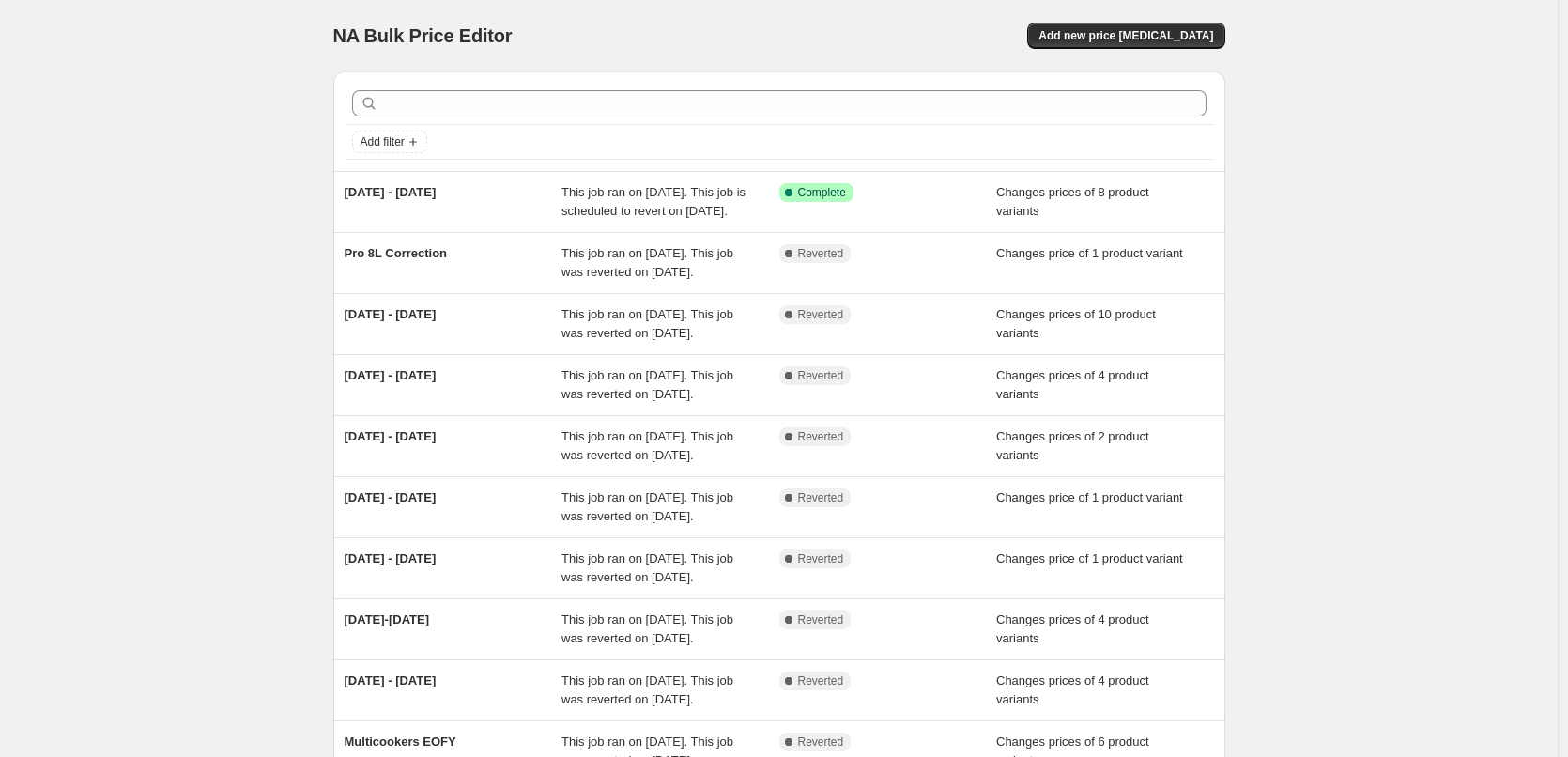
click at [1155, 19] on div "NA Bulk Price Editor. This page is ready NA Bulk Price Editor Add new price cha…" at bounding box center [779, 36] width 892 height 72
click at [1153, 43] on button "Add new price [MEDICAL_DATA]" at bounding box center [1125, 36] width 197 height 26
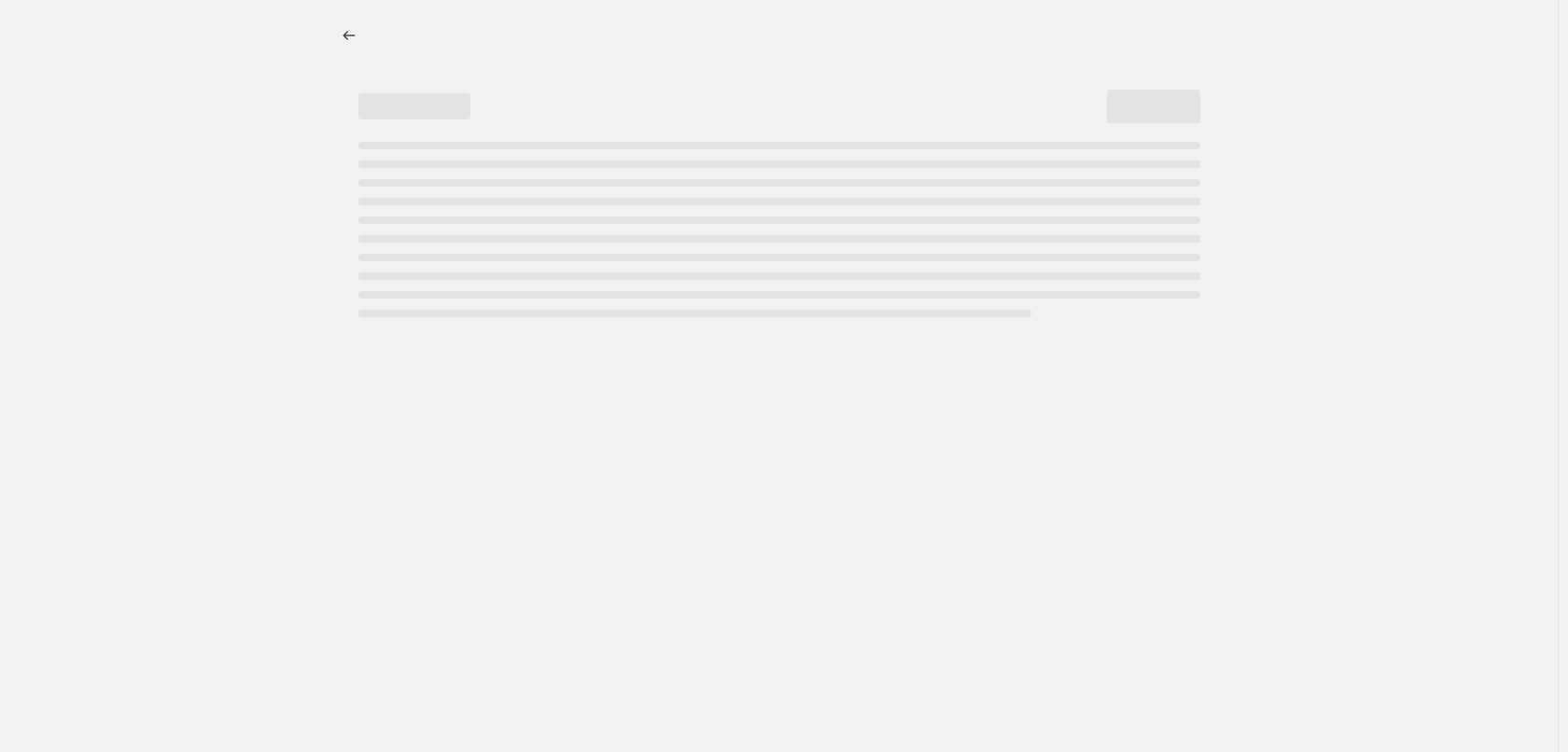
select select "percentage"
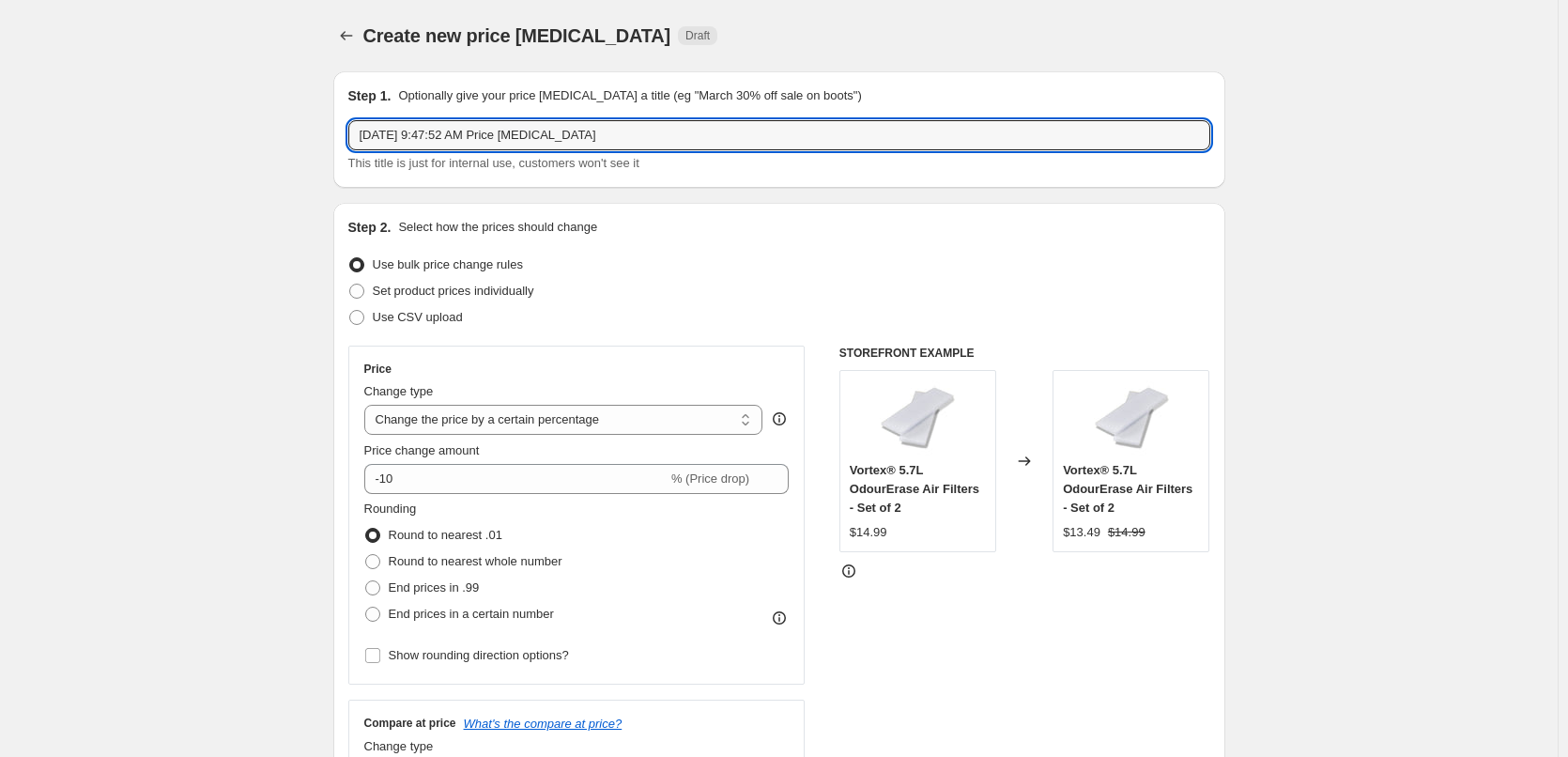
drag, startPoint x: 681, startPoint y: 140, endPoint x: 230, endPoint y: 143, distance: 451.0
type input "APD August"
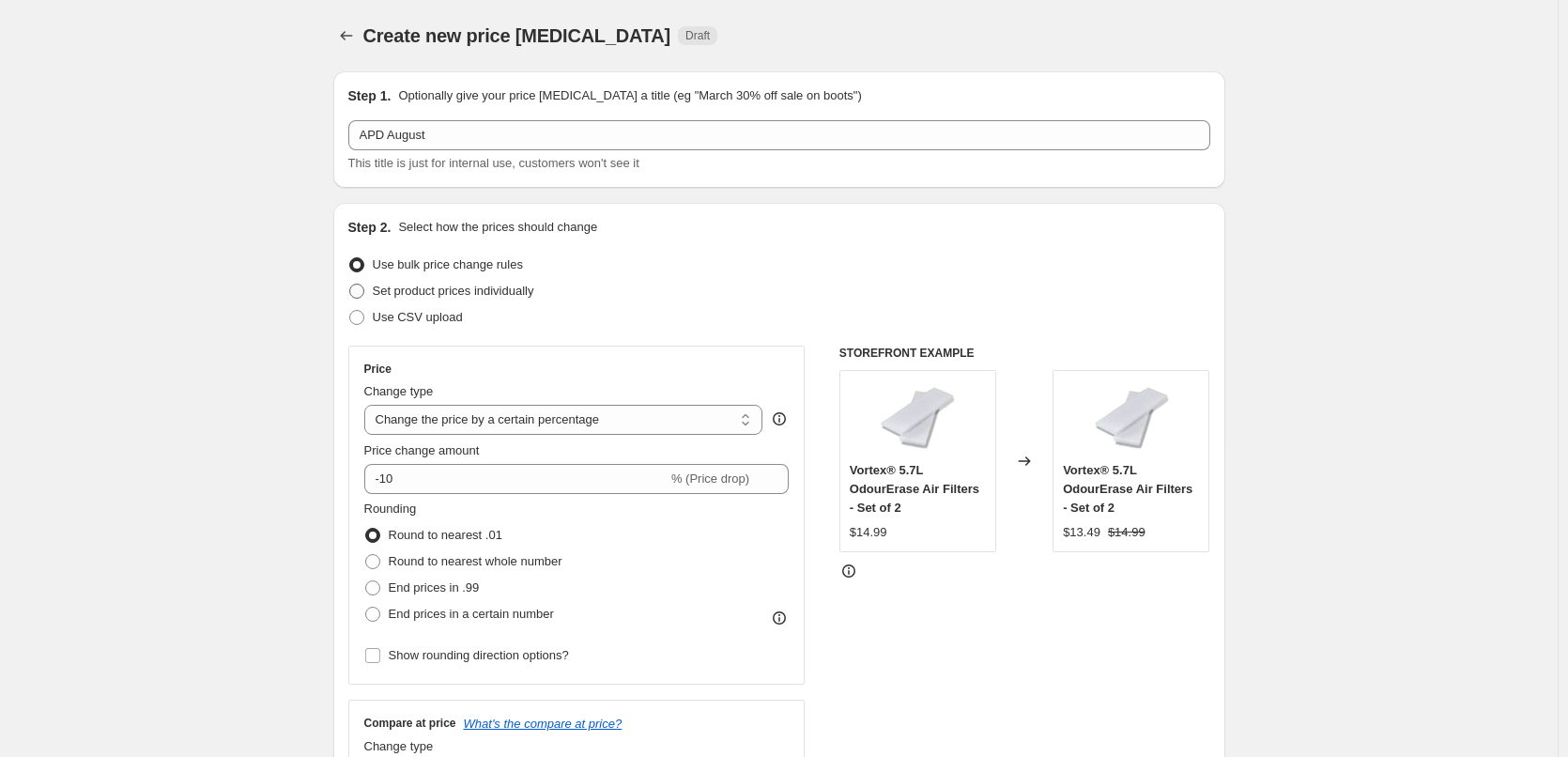
click at [455, 284] on span "Set product prices individually" at bounding box center [453, 290] width 162 height 14
click at [350, 284] on input "Set product prices individually" at bounding box center [349, 284] width 1 height 1
radio input "true"
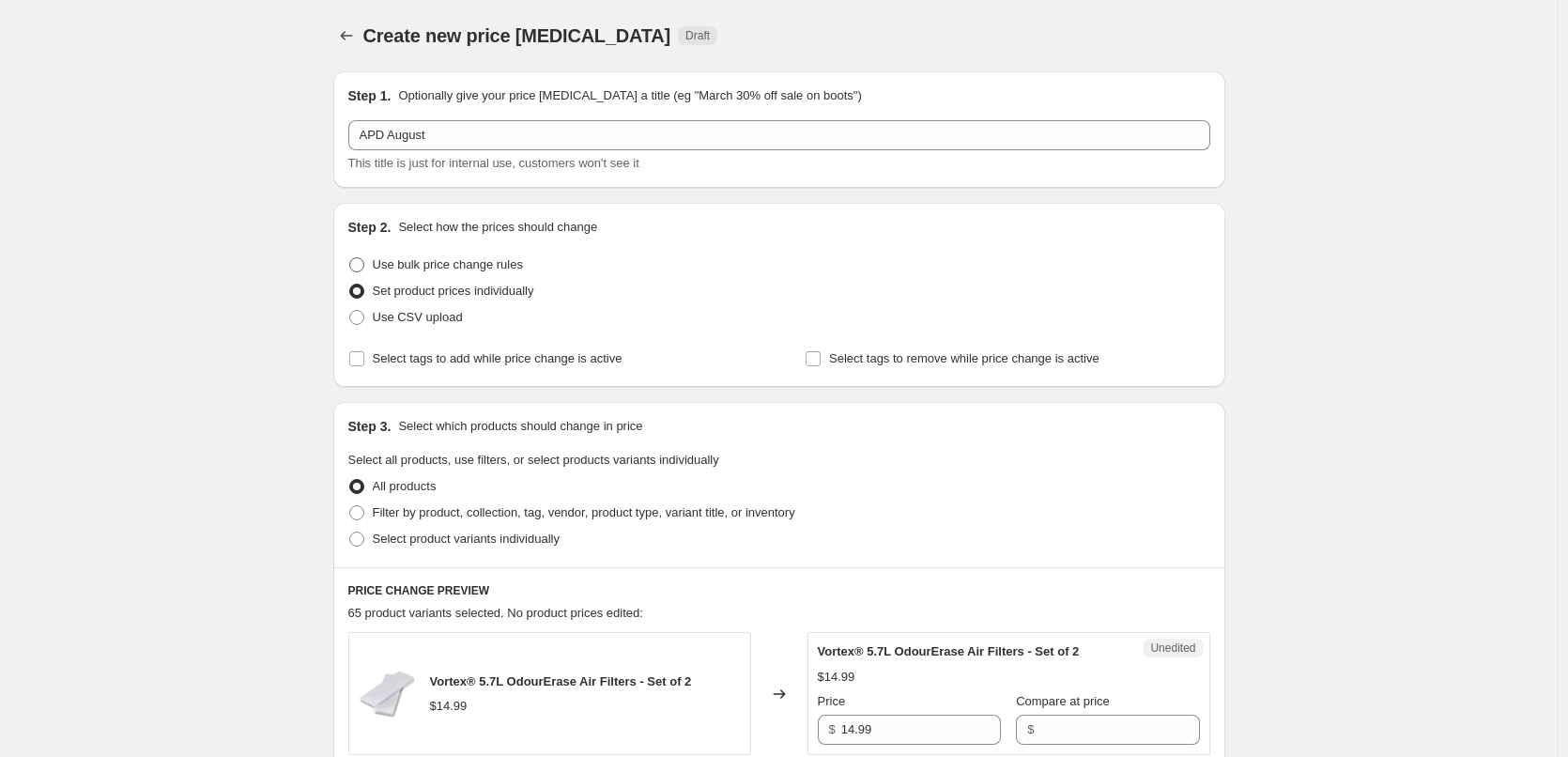
click at [429, 267] on span "Use bulk price change rules" at bounding box center [448, 264] width 150 height 14
click at [350, 258] on input "Use bulk price change rules" at bounding box center [349, 257] width 1 height 1
radio input "true"
select select "percentage"
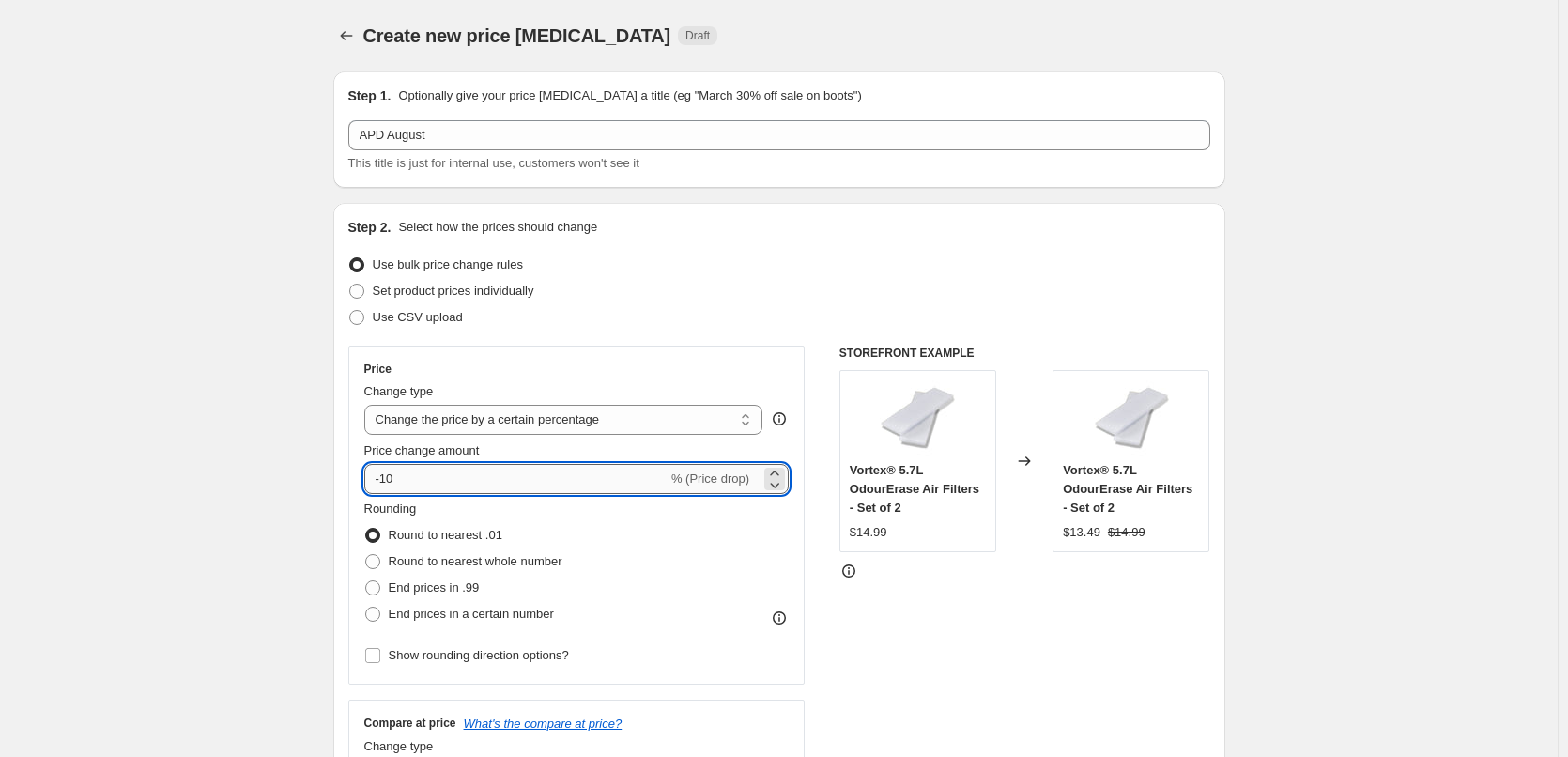
drag, startPoint x: 400, startPoint y: 481, endPoint x: 384, endPoint y: 482, distance: 16.0
click at [384, 482] on input "-10" at bounding box center [516, 479] width 303 height 30
type input "-30"
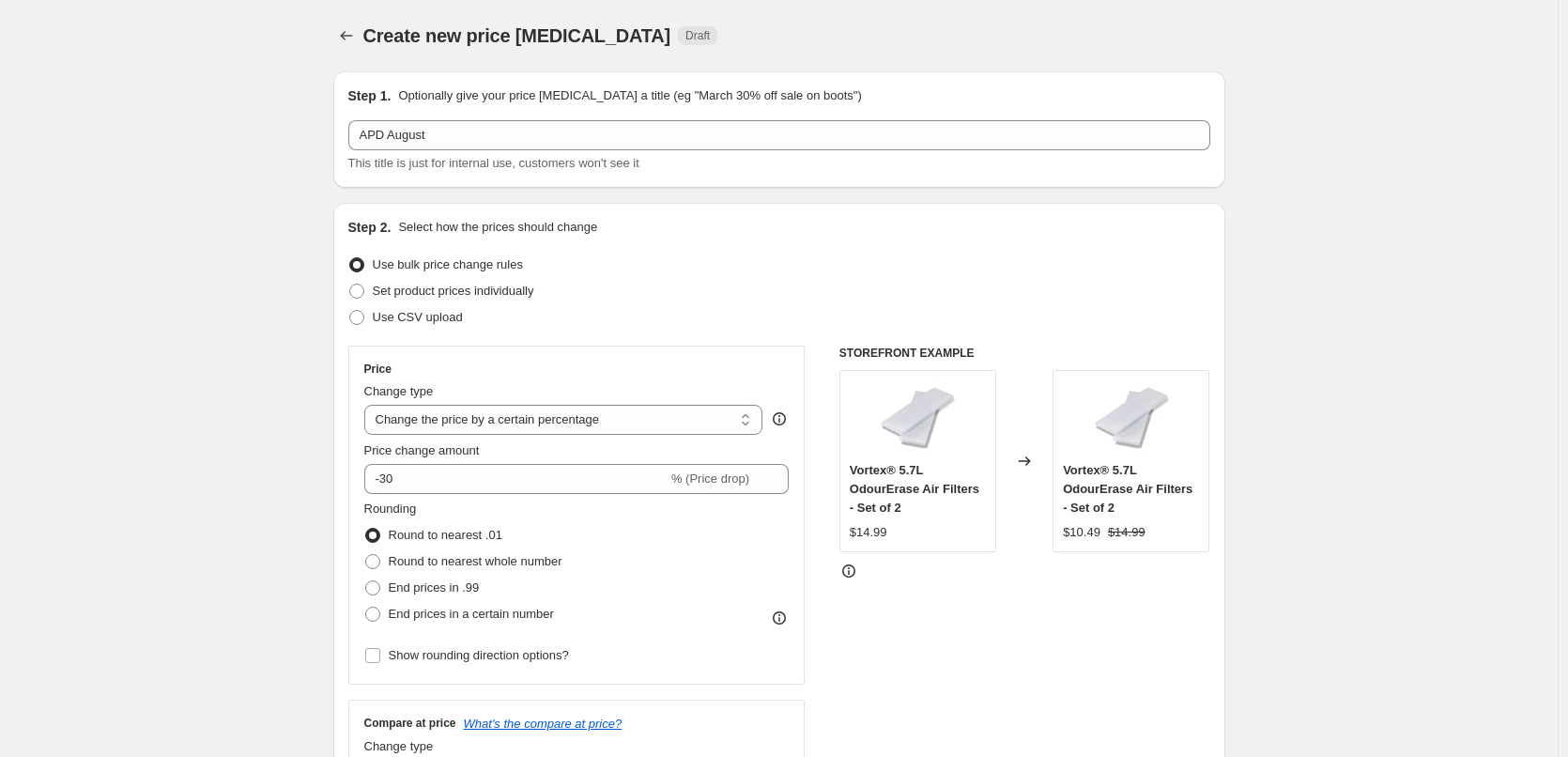
click at [705, 311] on div "Use CSV upload" at bounding box center [779, 318] width 861 height 26
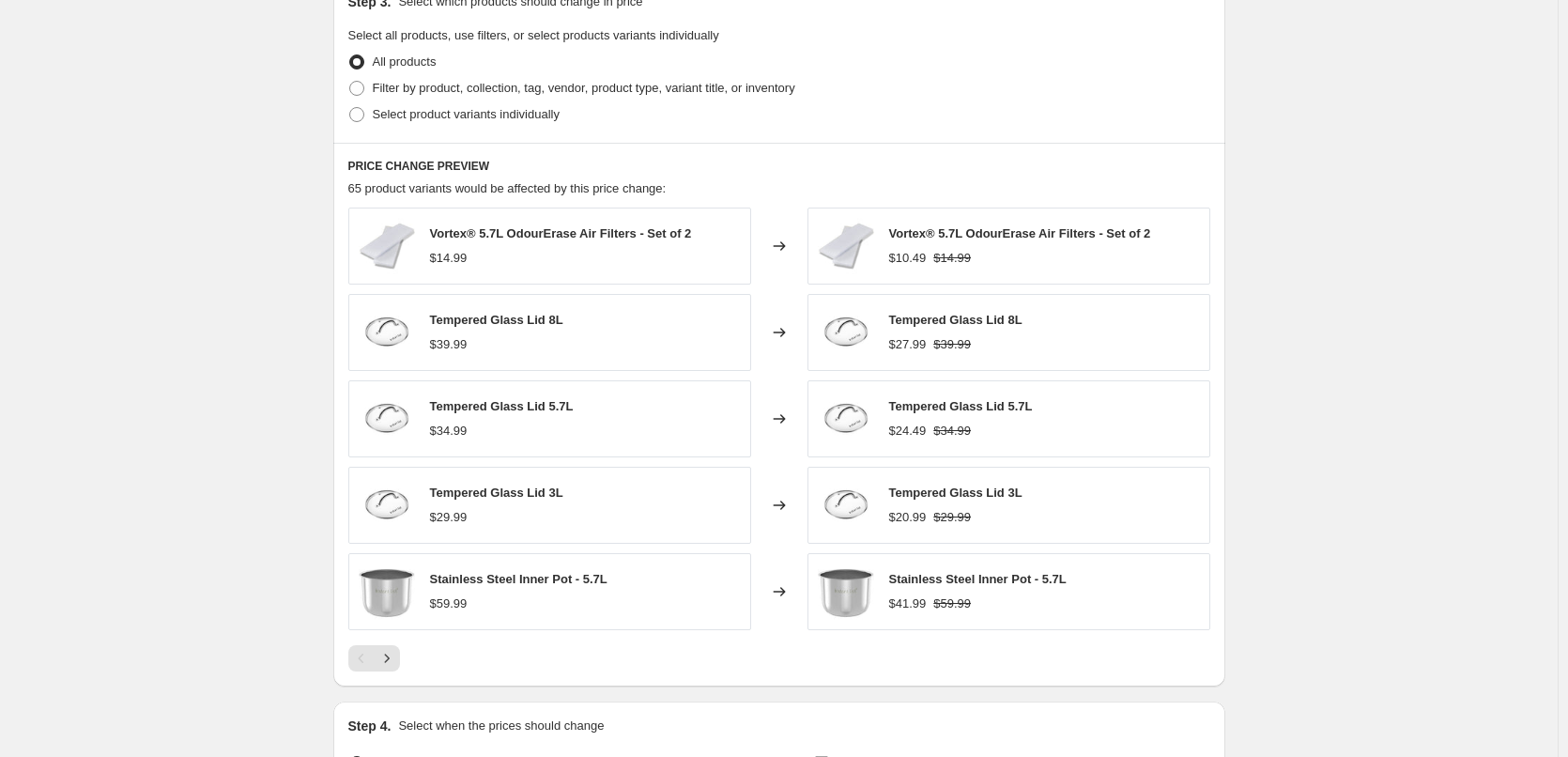
scroll to position [939, 0]
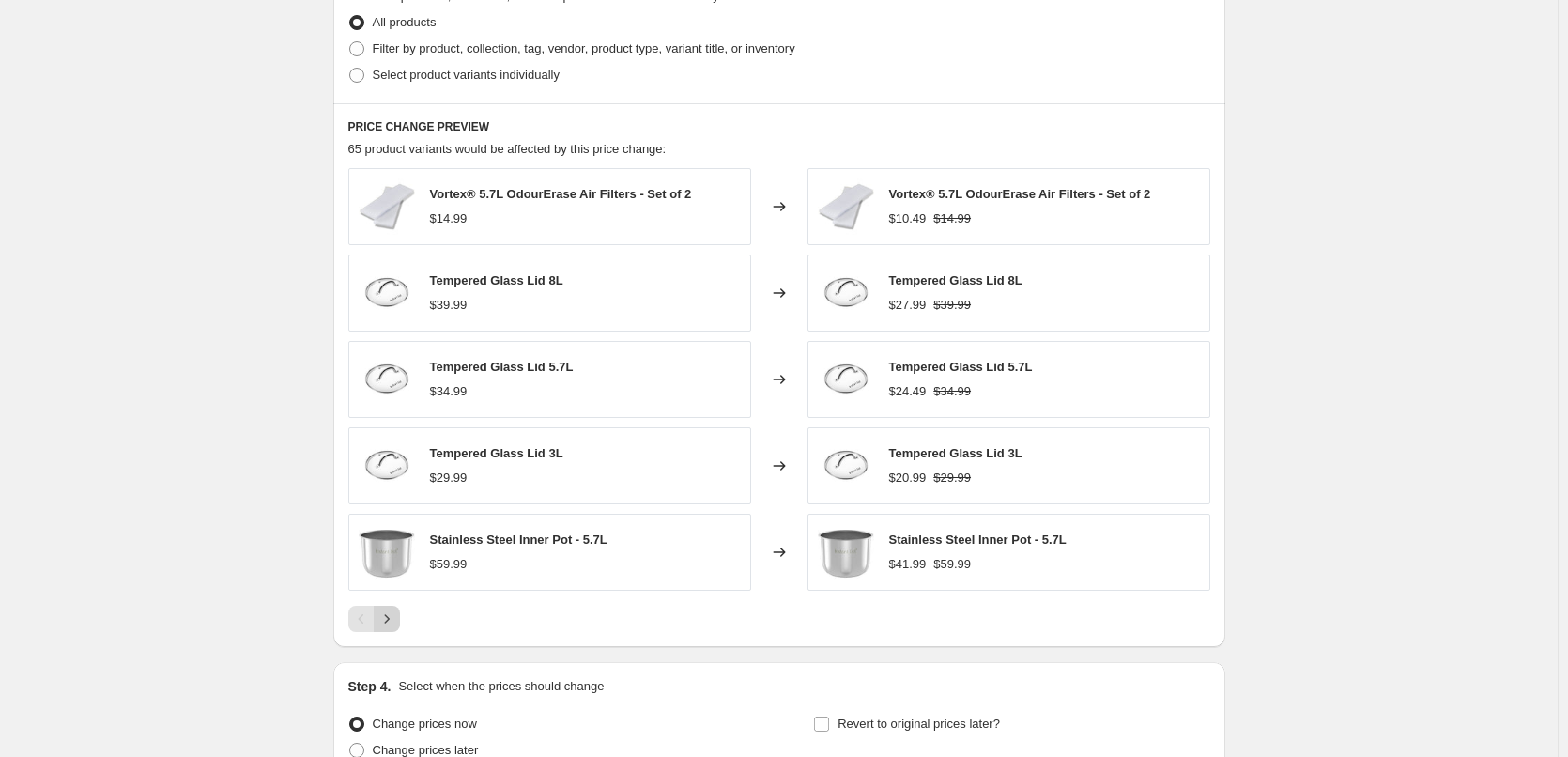
click at [396, 613] on icon "Next" at bounding box center [387, 619] width 19 height 19
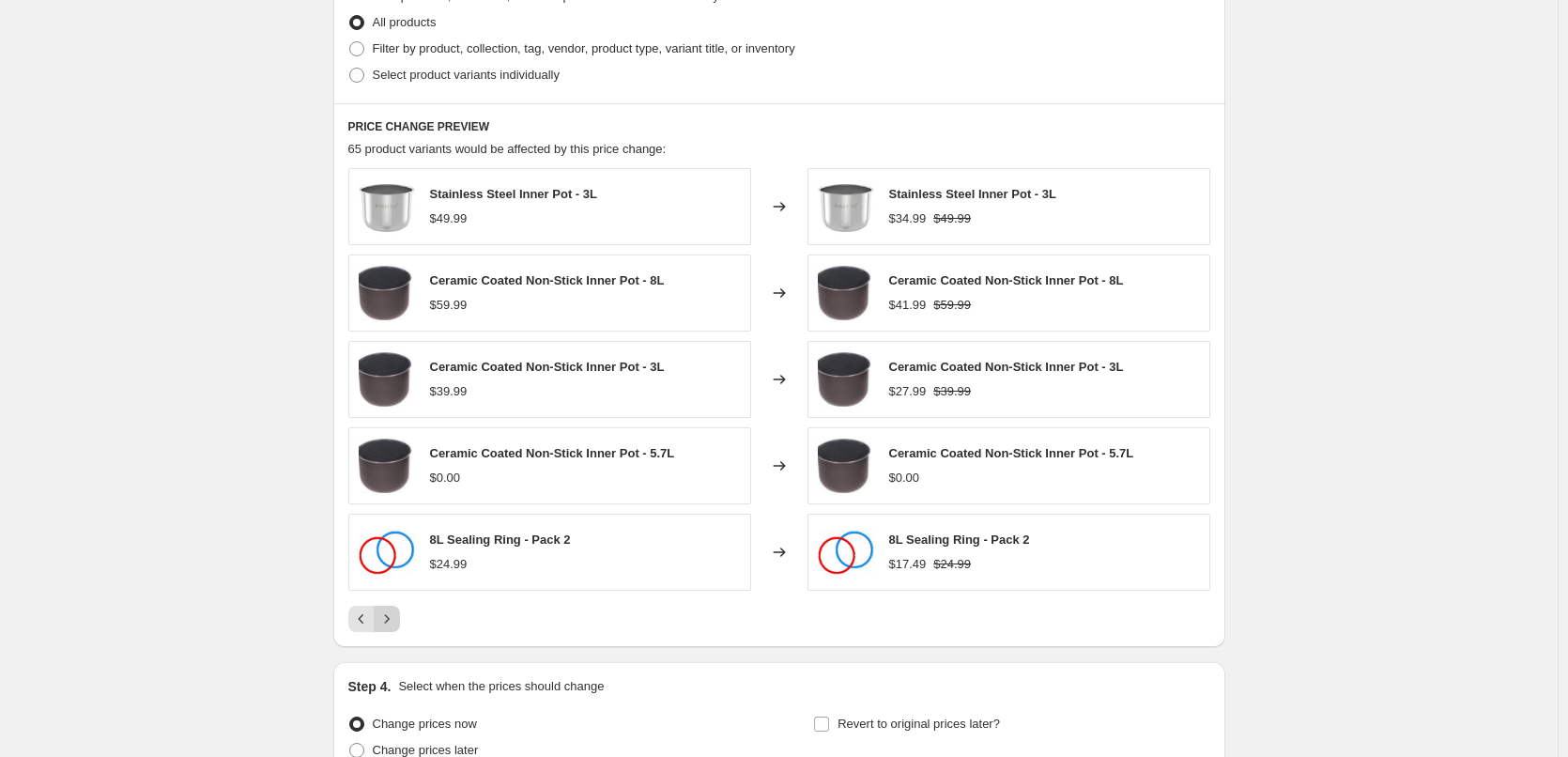
click at [396, 613] on icon "Next" at bounding box center [387, 619] width 19 height 19
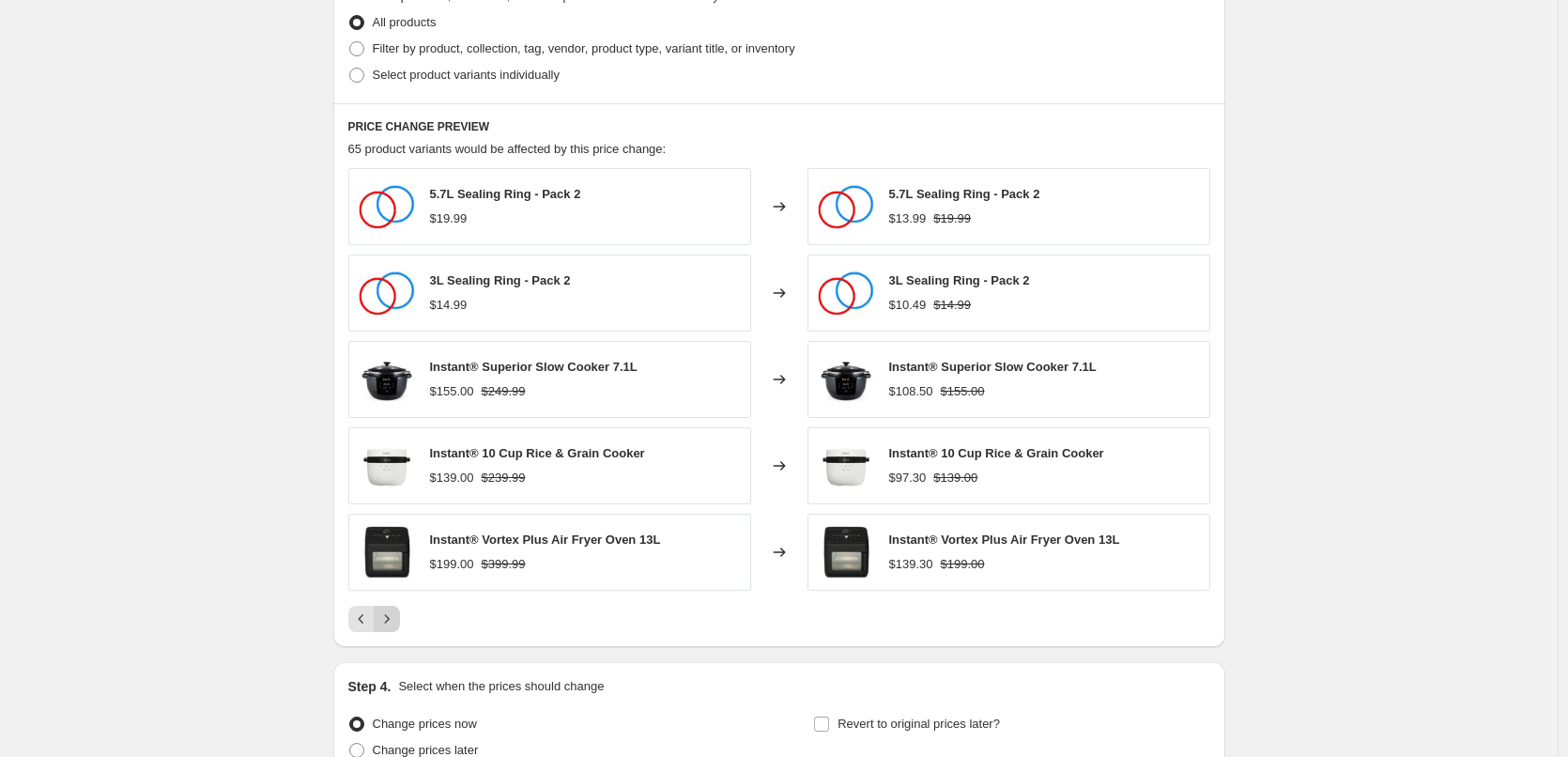
click at [396, 613] on icon "Next" at bounding box center [387, 619] width 19 height 19
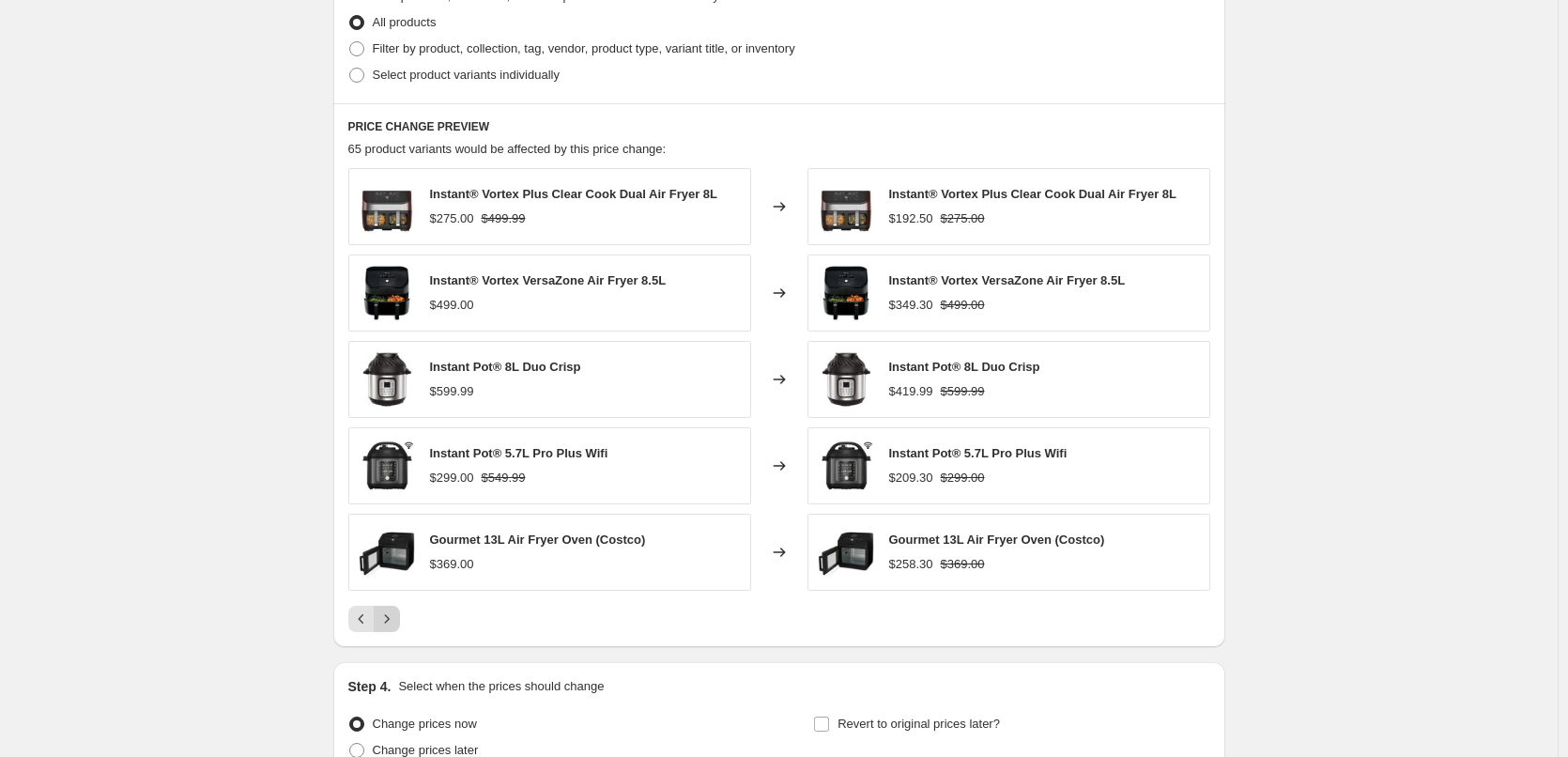
click at [396, 613] on icon "Next" at bounding box center [387, 619] width 19 height 19
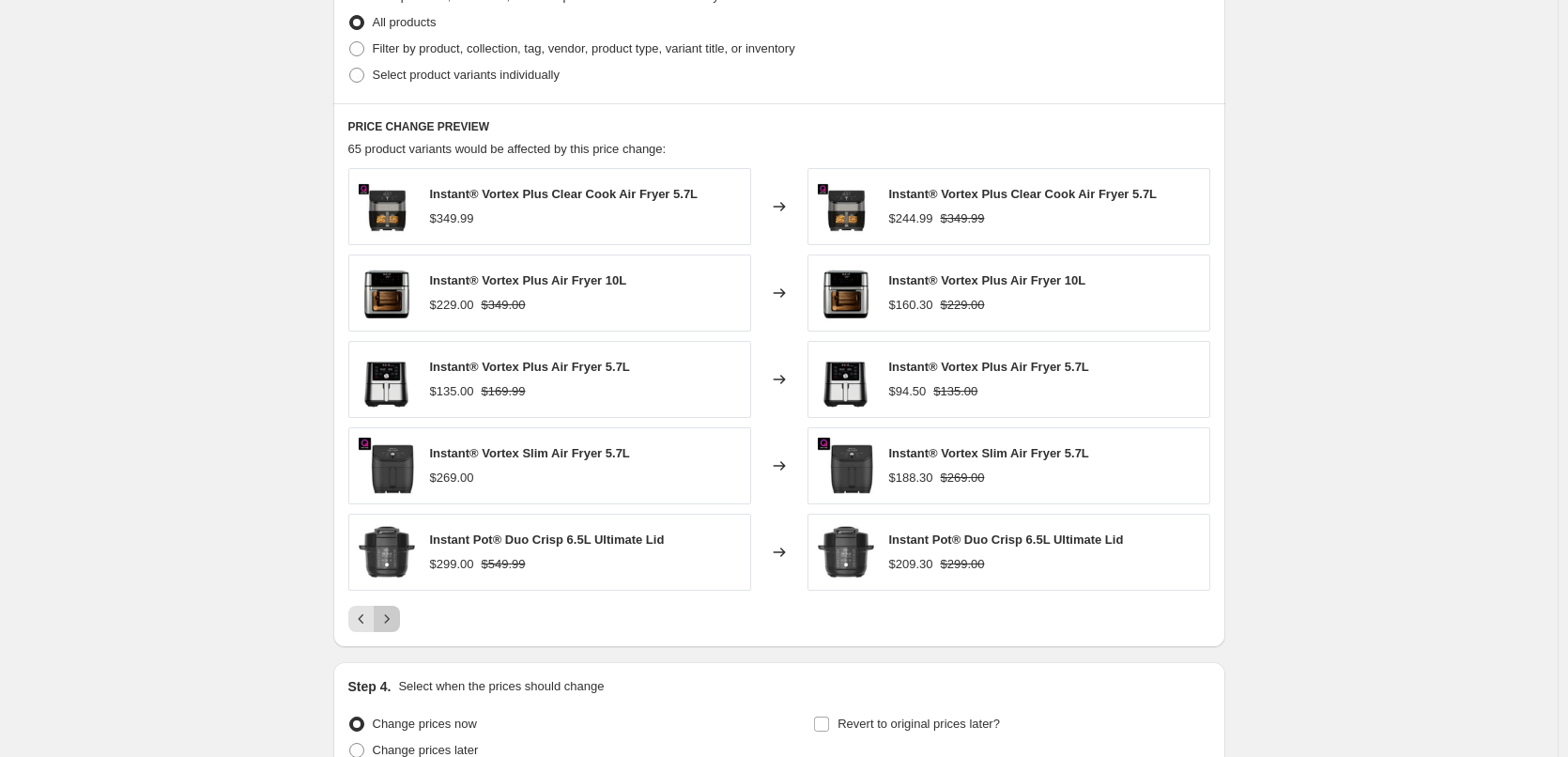
click at [396, 613] on icon "Next" at bounding box center [387, 619] width 19 height 19
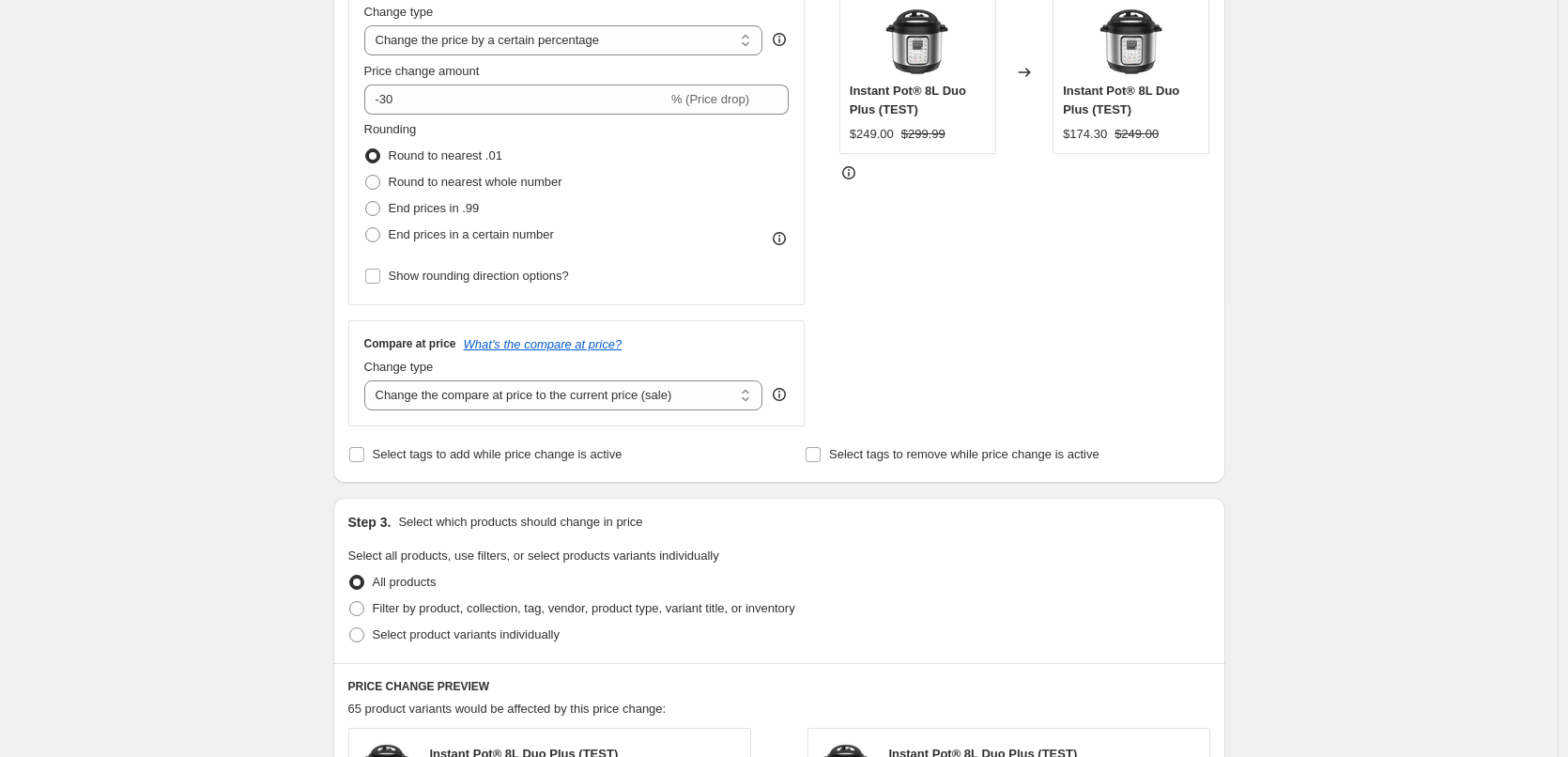
scroll to position [376, 0]
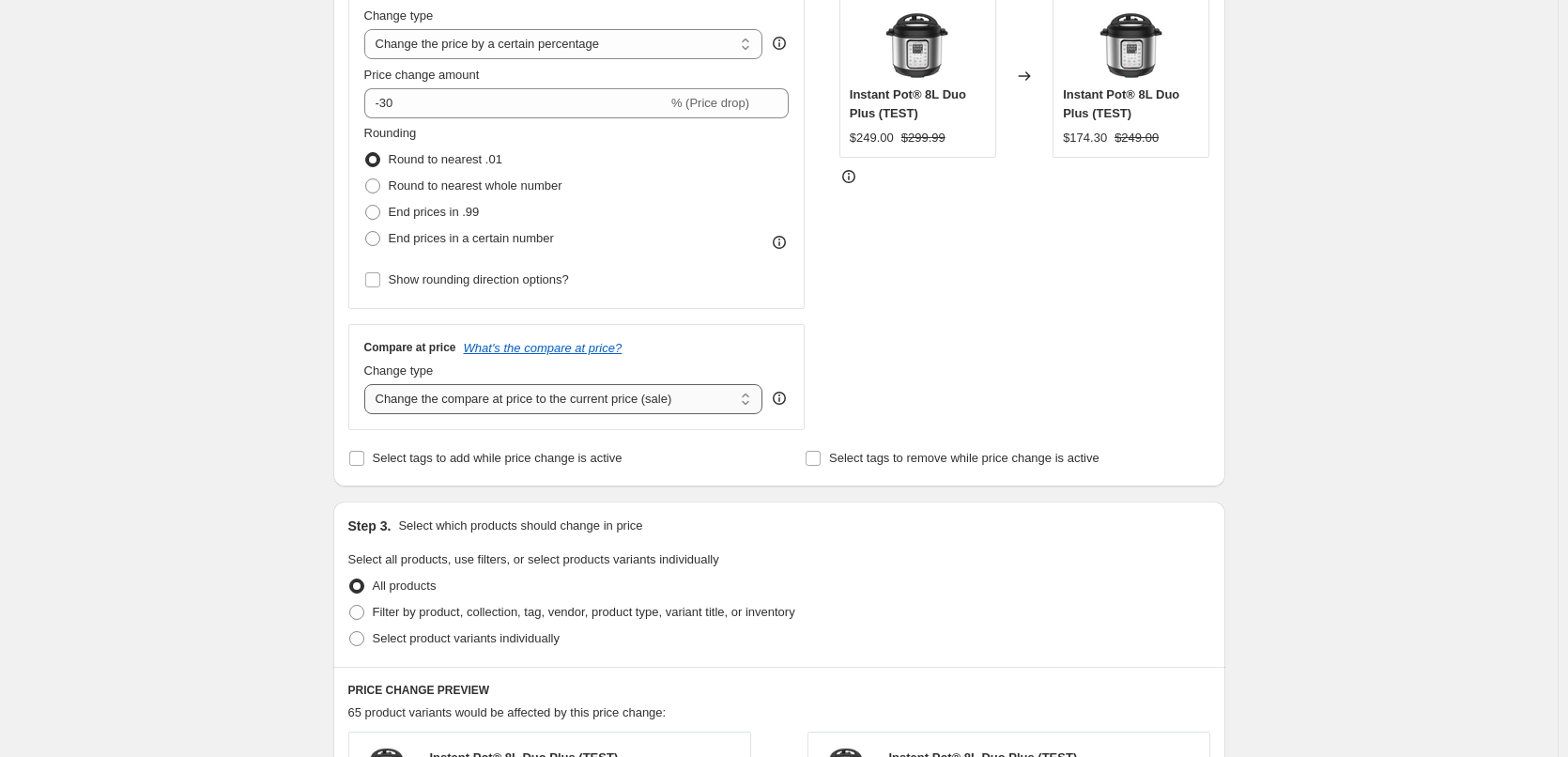
click at [559, 398] on select "Change the compare at price to the current price (sale) Change the compare at p…" at bounding box center [564, 400] width 399 height 30
click at [1137, 569] on fieldset "Select all products, use filters, or select products variants individually All …" at bounding box center [779, 600] width 861 height 101
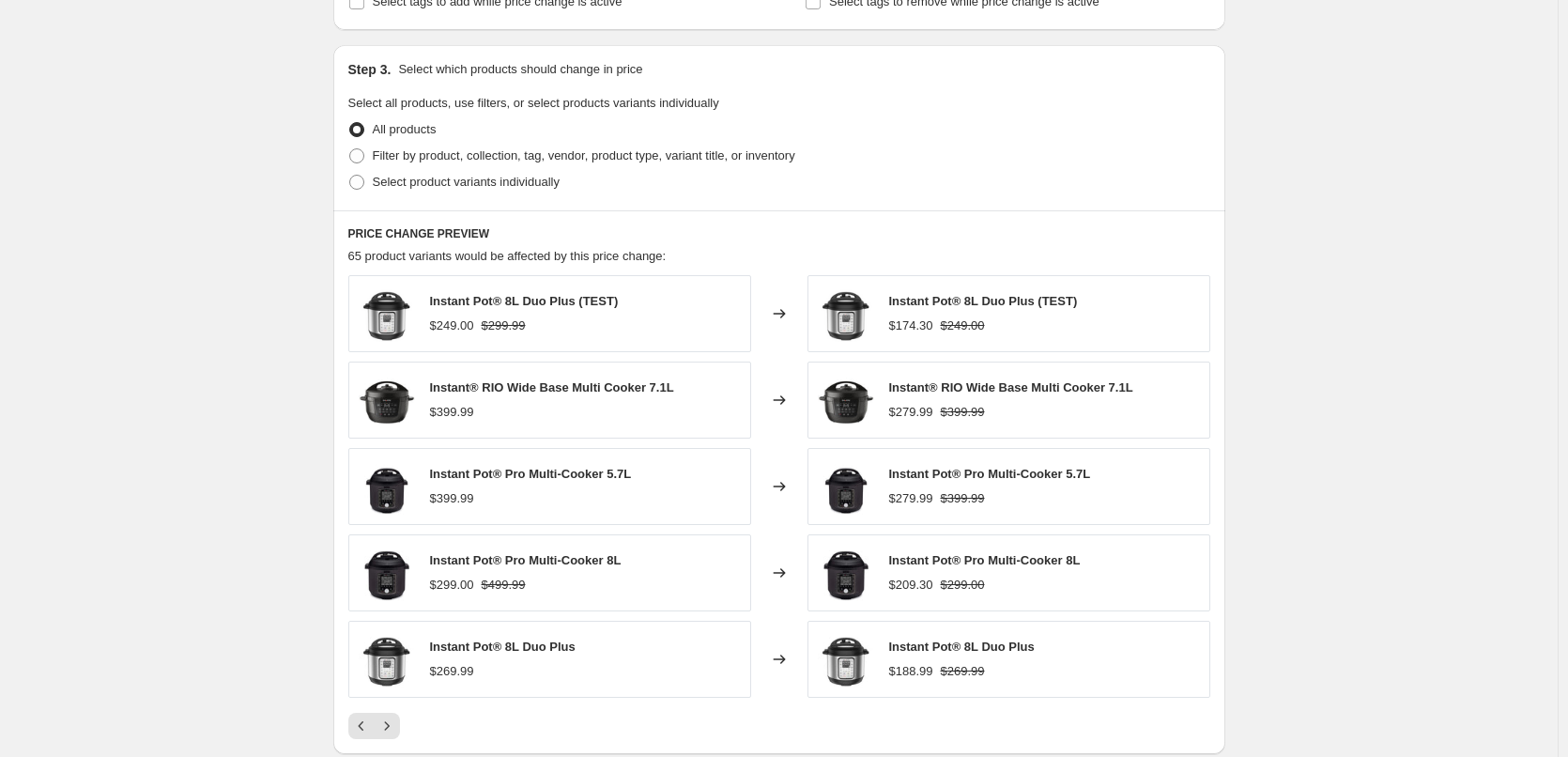
scroll to position [1122, 0]
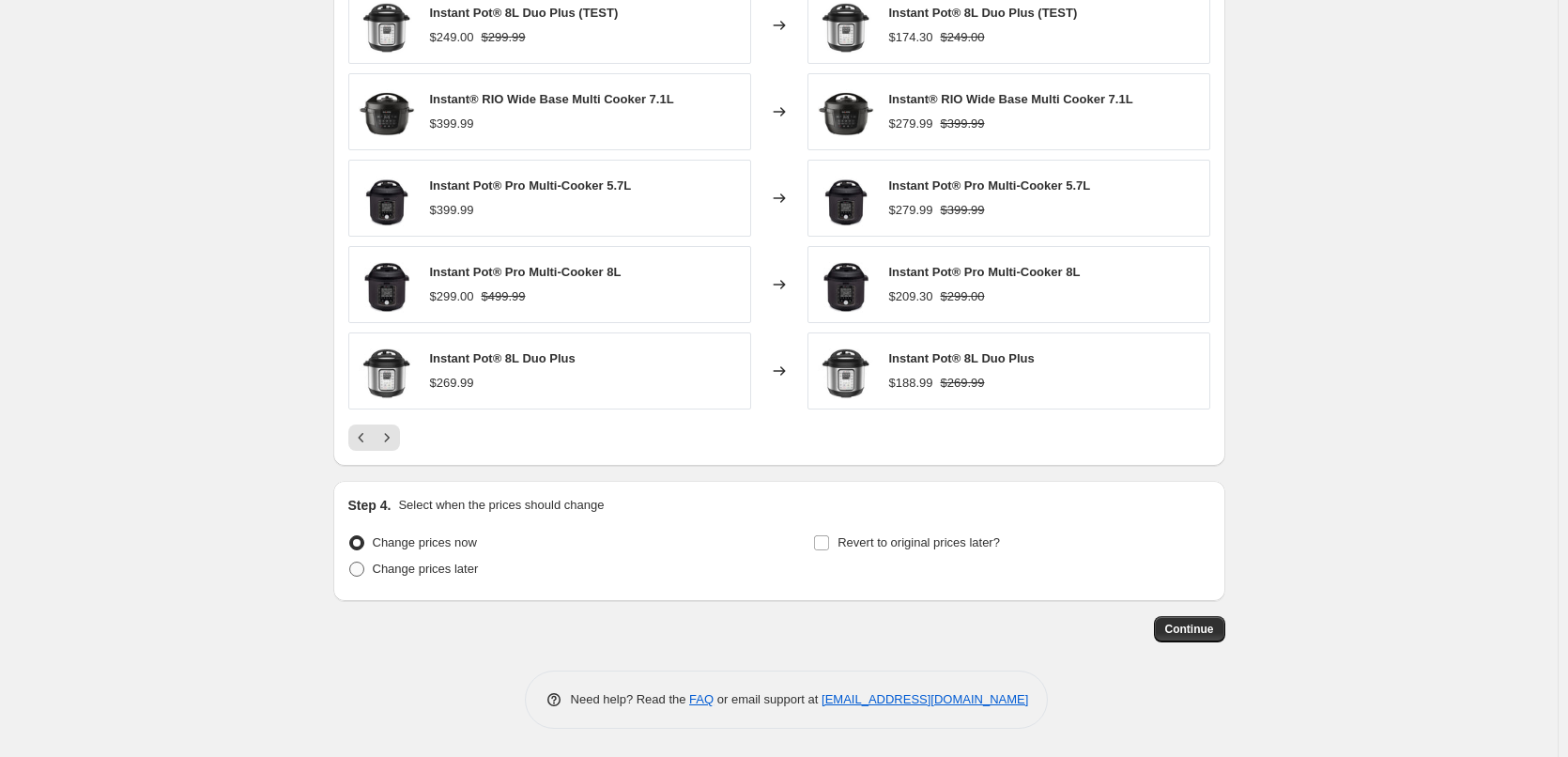
click at [383, 569] on span "Change prices later" at bounding box center [426, 568] width 106 height 14
click at [350, 562] on input "Change prices later" at bounding box center [349, 561] width 1 height 1
radio input "true"
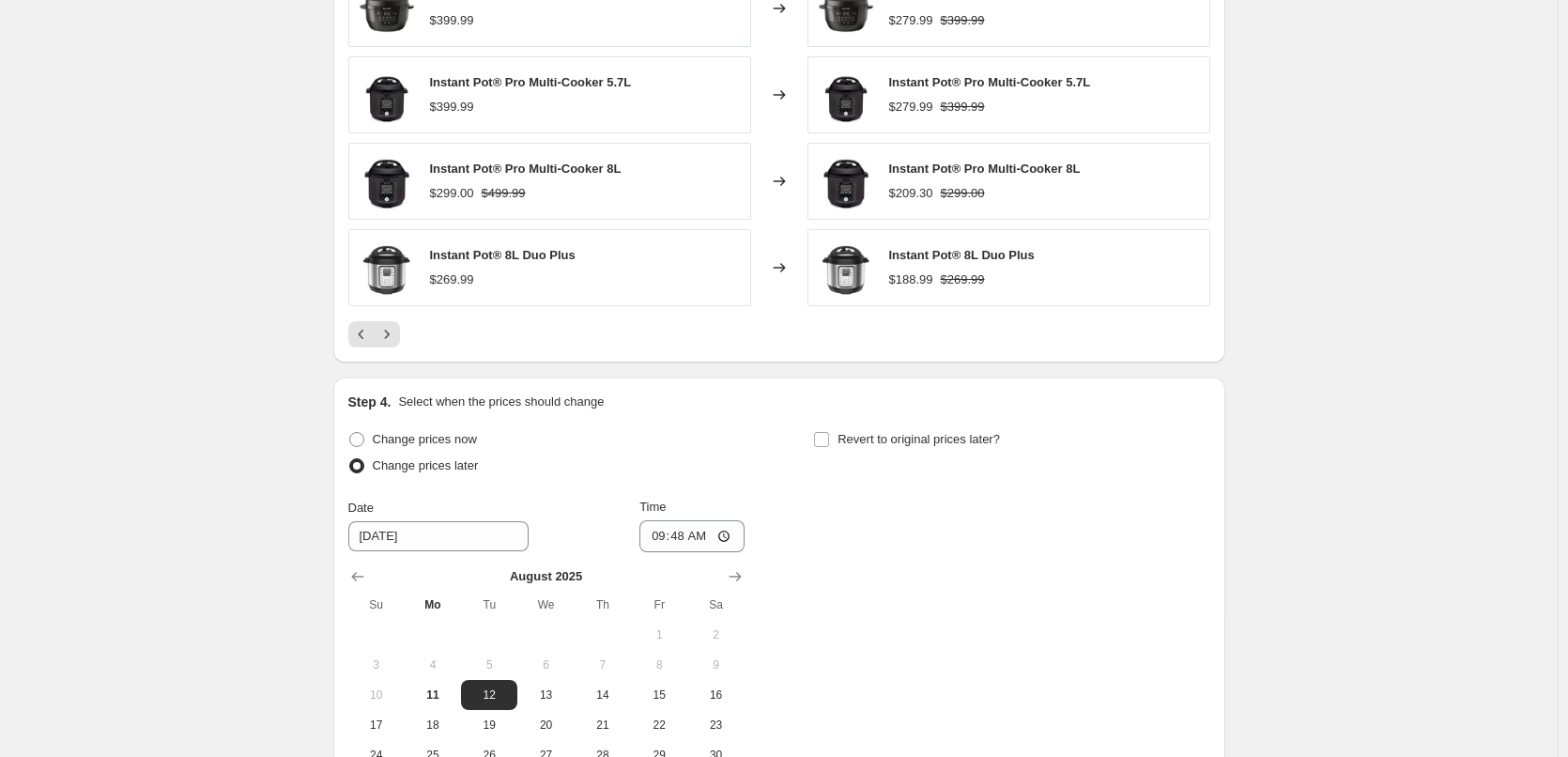
scroll to position [1403, 0]
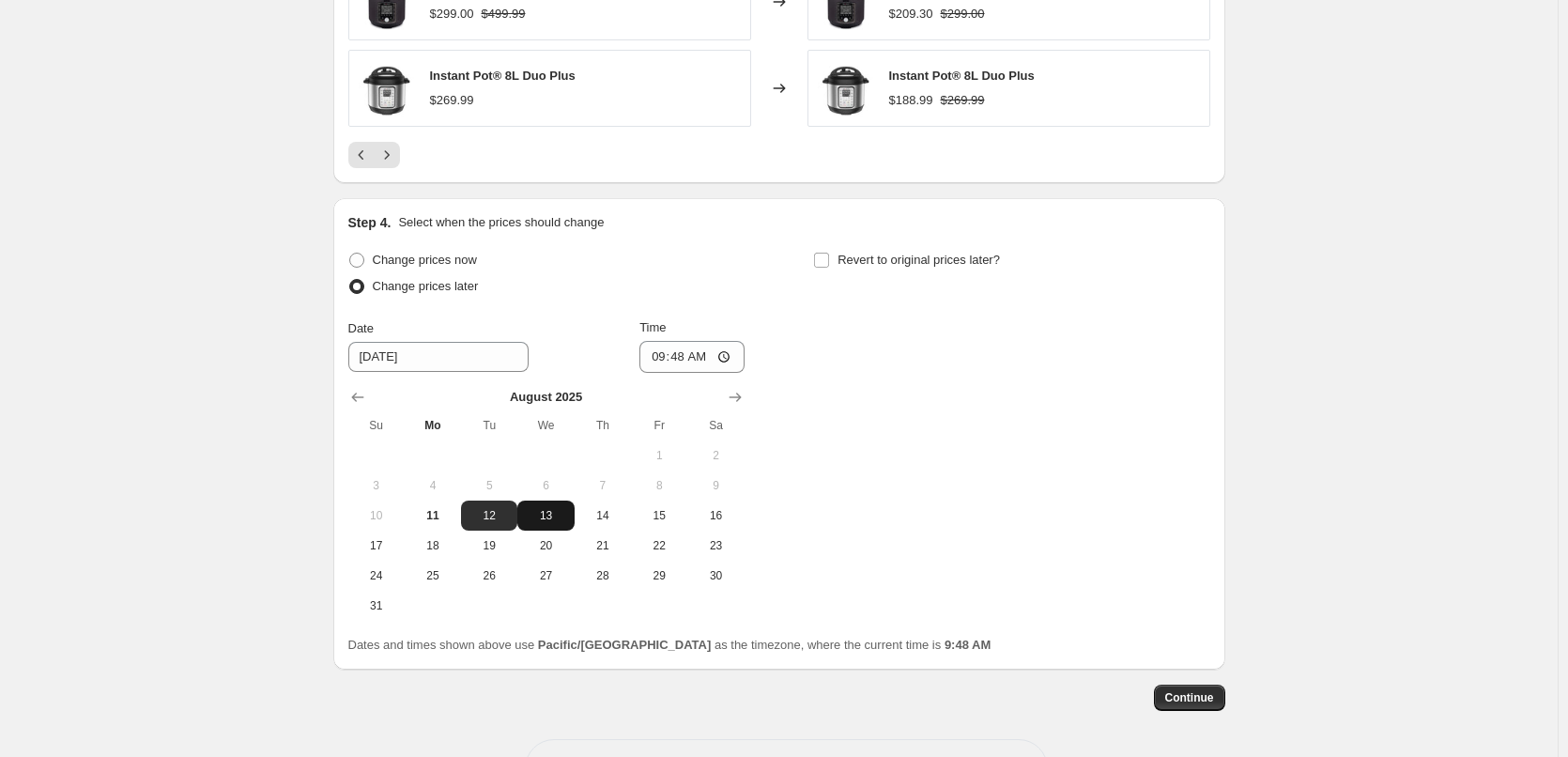
click at [554, 515] on span "13" at bounding box center [546, 516] width 42 height 15
click at [591, 519] on span "14" at bounding box center [603, 516] width 42 height 15
type input "8/14/2025"
click at [666, 353] on input "09:48" at bounding box center [691, 357] width 105 height 32
type input "00:05"
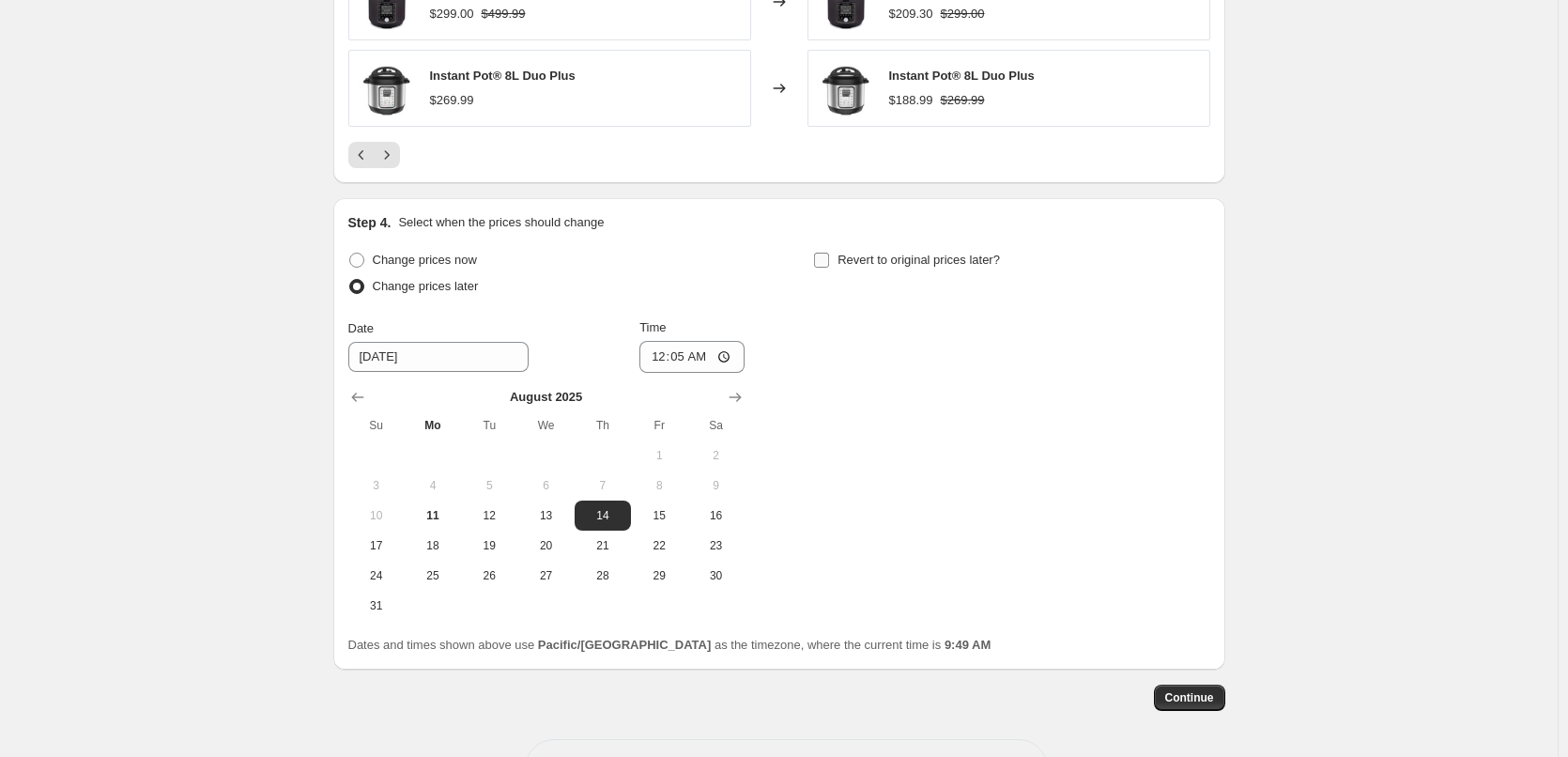
click at [827, 262] on input "Revert to original prices later?" at bounding box center [822, 260] width 15 height 15
checkbox input "true"
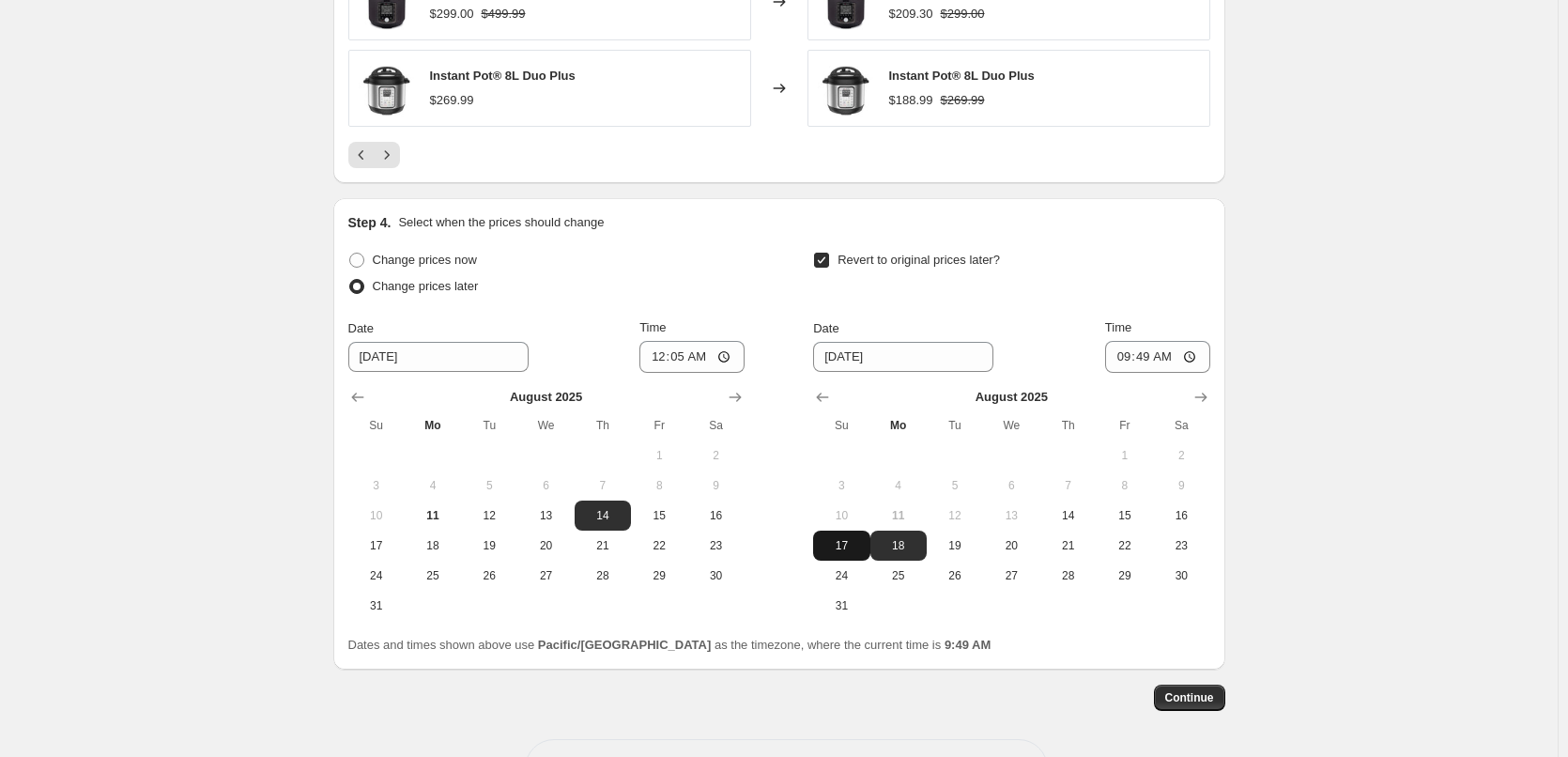
click at [858, 543] on span "17" at bounding box center [842, 546] width 42 height 15
type input "8/17/2025"
click at [1126, 360] on input "09:49" at bounding box center [1157, 357] width 105 height 32
type input "23:55"
click at [1200, 695] on span "Continue" at bounding box center [1189, 698] width 49 height 15
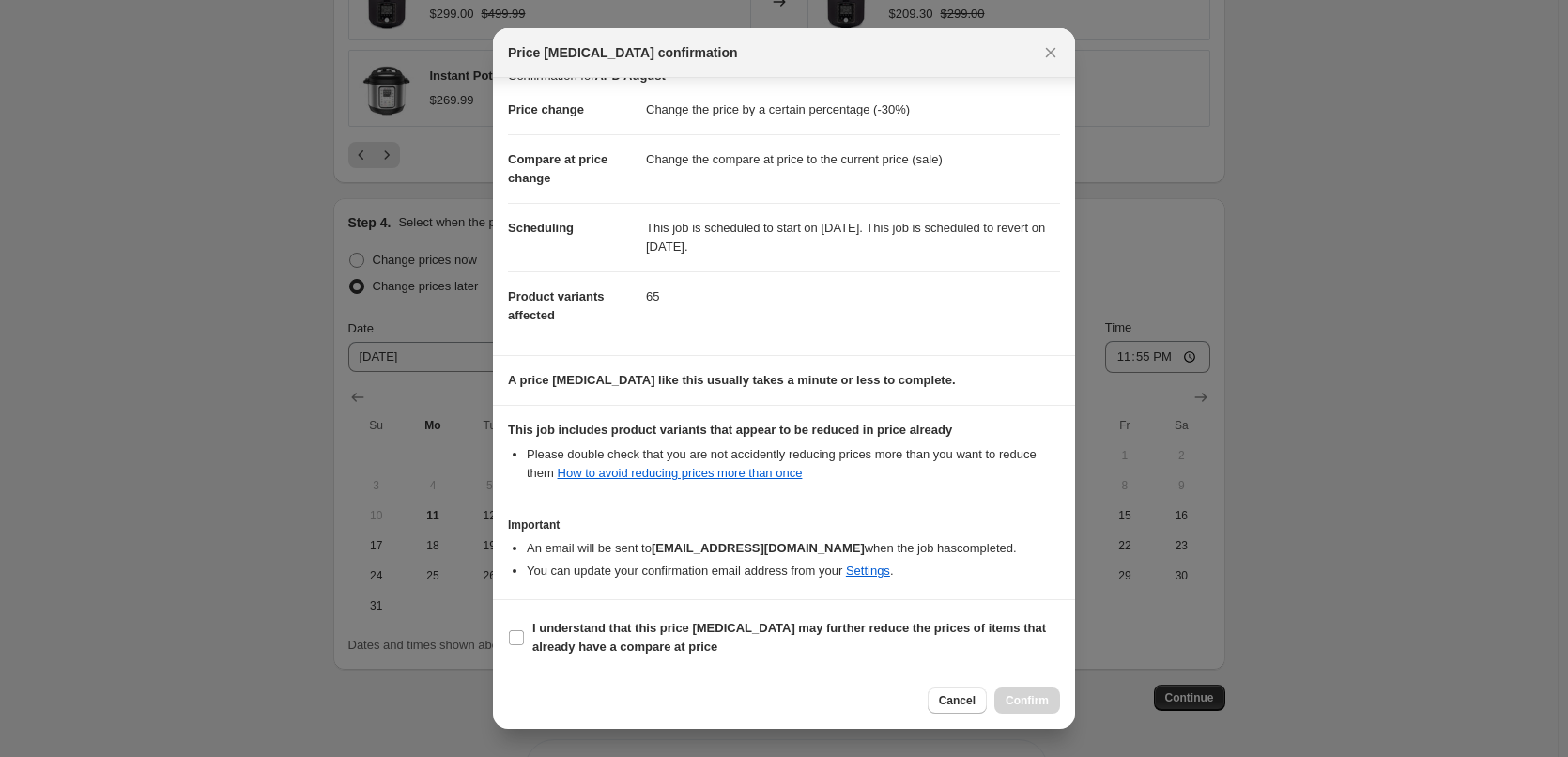
scroll to position [30, 0]
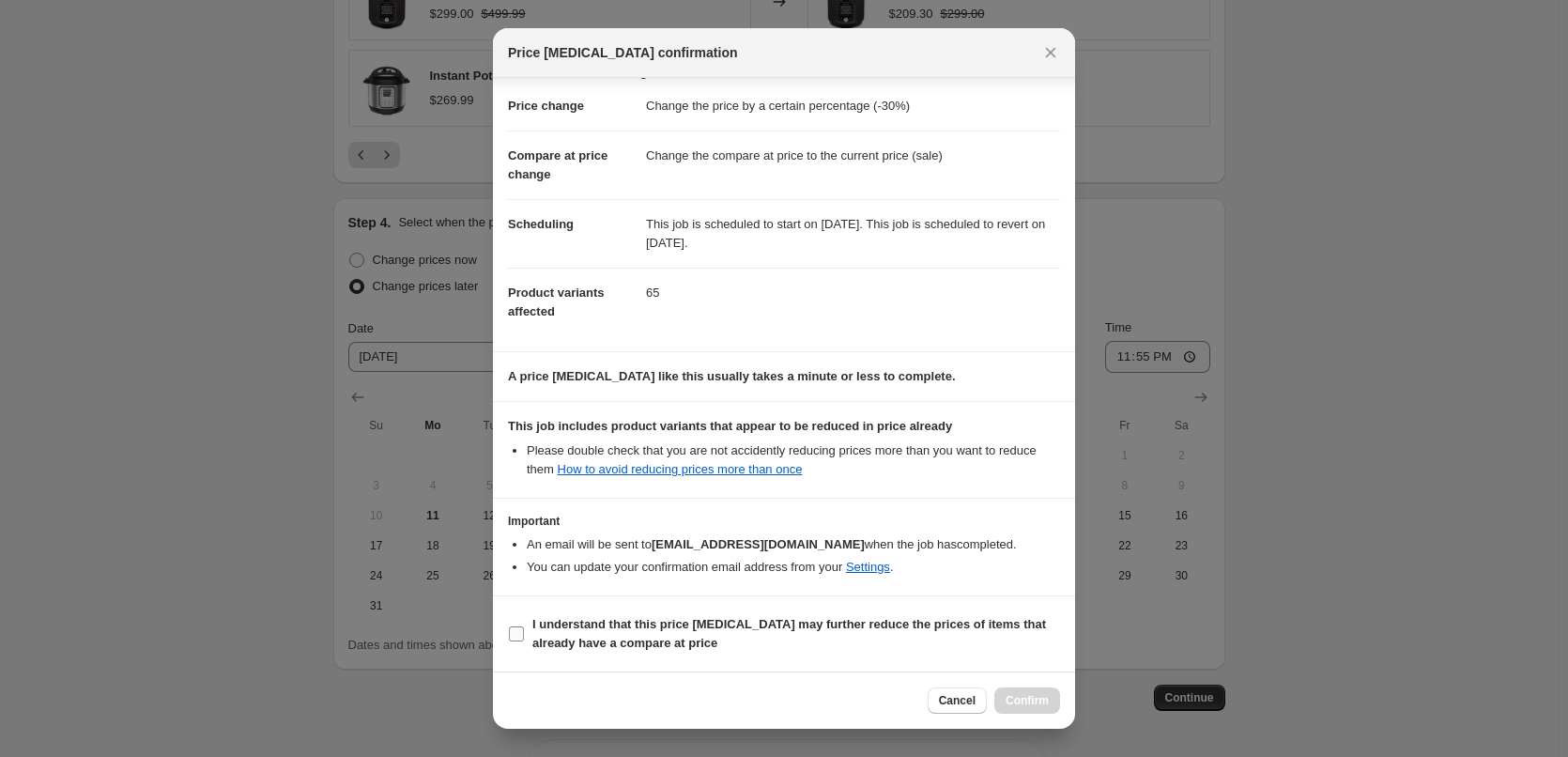
click at [738, 628] on b "I understand that this price change job may further reduce the prices of items …" at bounding box center [790, 633] width 514 height 33
click at [524, 628] on input "I understand that this price change job may further reduce the prices of items …" at bounding box center [517, 634] width 15 height 15
checkbox input "true"
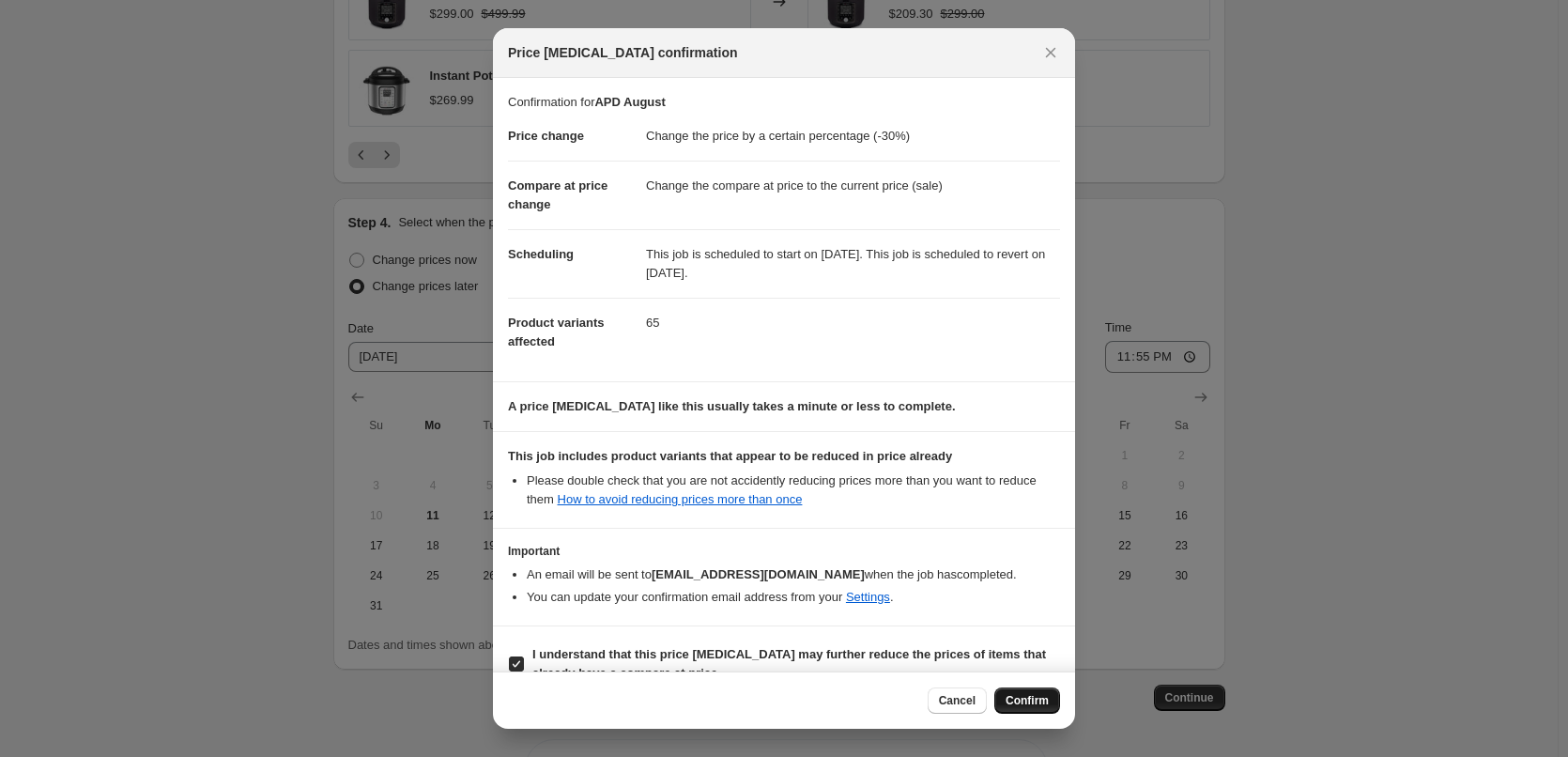
click at [1014, 696] on span "Confirm" at bounding box center [1027, 701] width 43 height 15
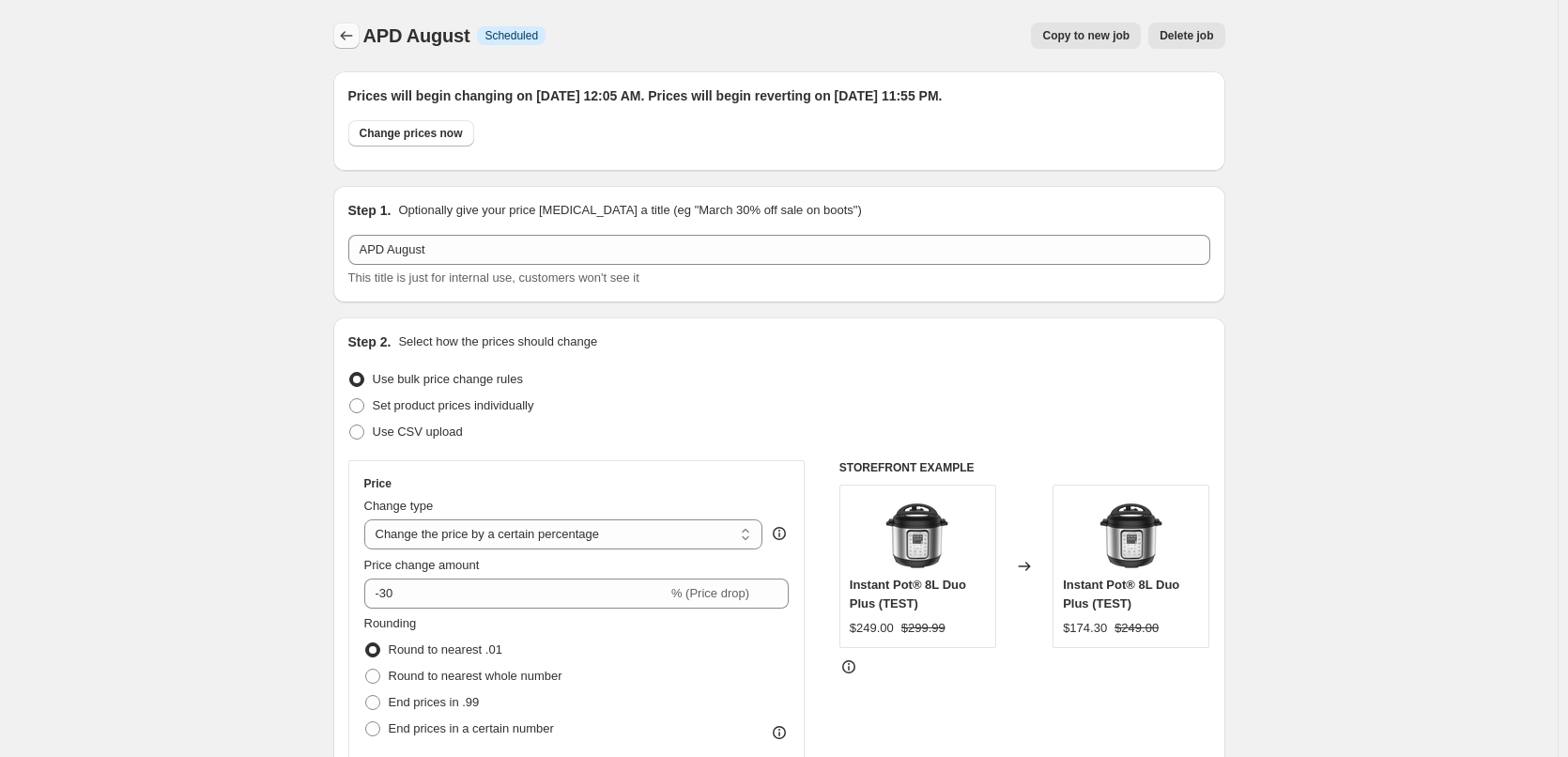
click at [343, 32] on icon "Price change jobs" at bounding box center [347, 36] width 19 height 19
